Goal: Information Seeking & Learning: Learn about a topic

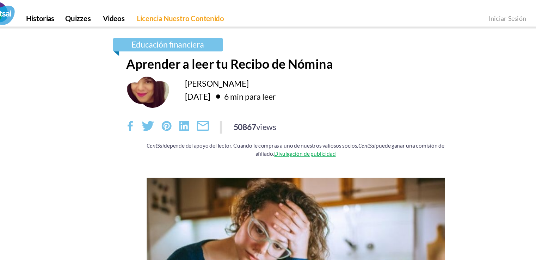
click at [87, 91] on div "Educación financiera Aprender a leer tu Recibo de Nómina [PERSON_NAME] [DATE] 6…" at bounding box center [268, 80] width 412 height 100
